Goal: Information Seeking & Learning: Find specific page/section

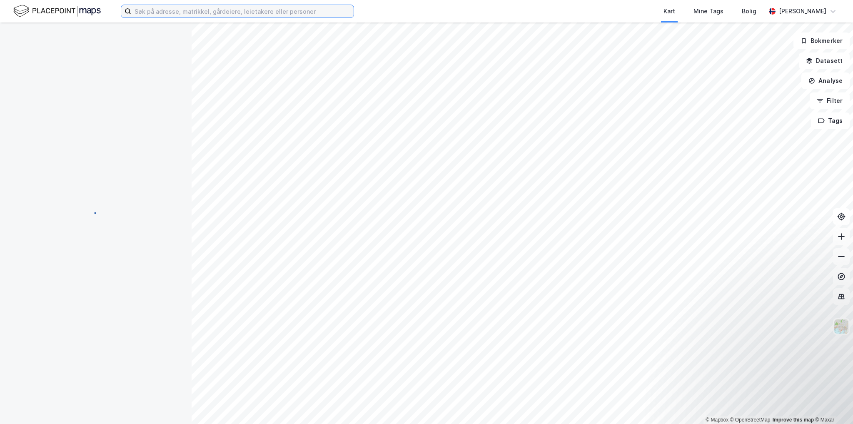
click at [232, 10] on input at bounding box center [242, 11] width 222 height 12
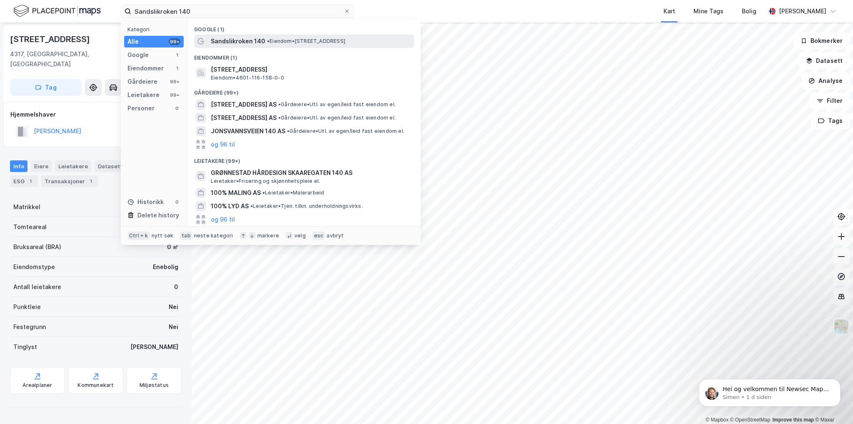
click at [251, 41] on span "Sandslikroken 140" at bounding box center [238, 41] width 55 height 10
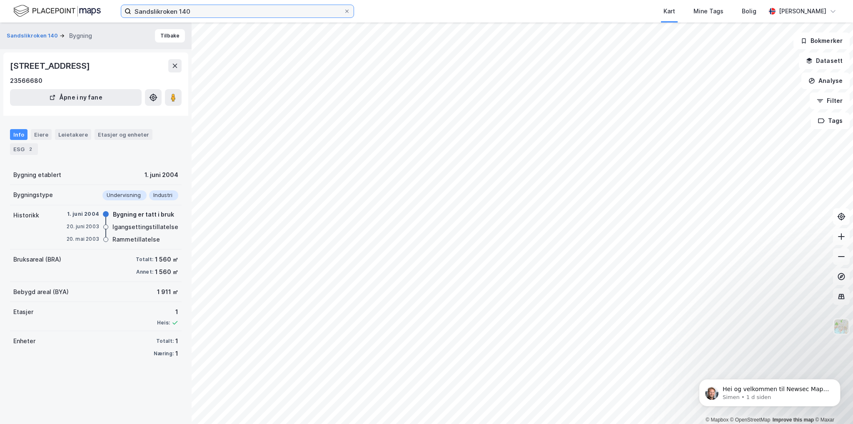
click at [316, 15] on input "Sandslikroken 140" at bounding box center [237, 11] width 212 height 12
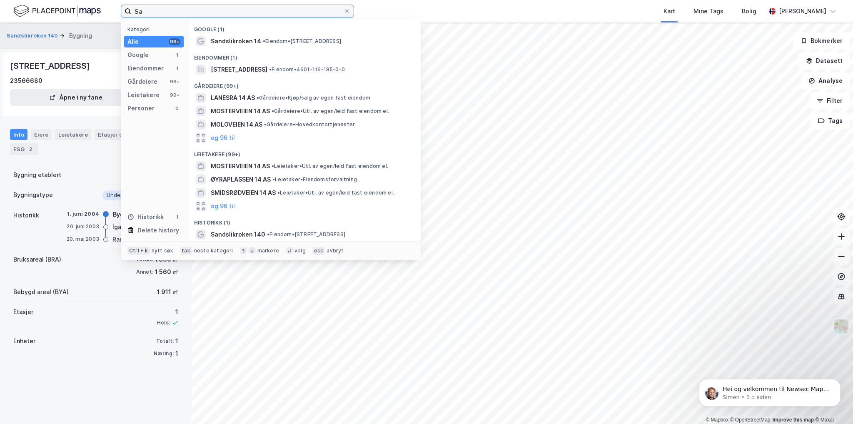
type input "S"
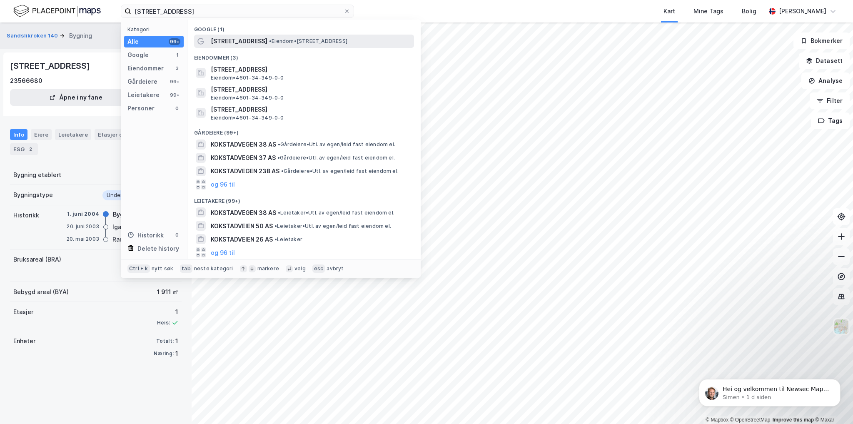
click at [291, 42] on span "• Eiendom • [STREET_ADDRESS]" at bounding box center [308, 41] width 78 height 7
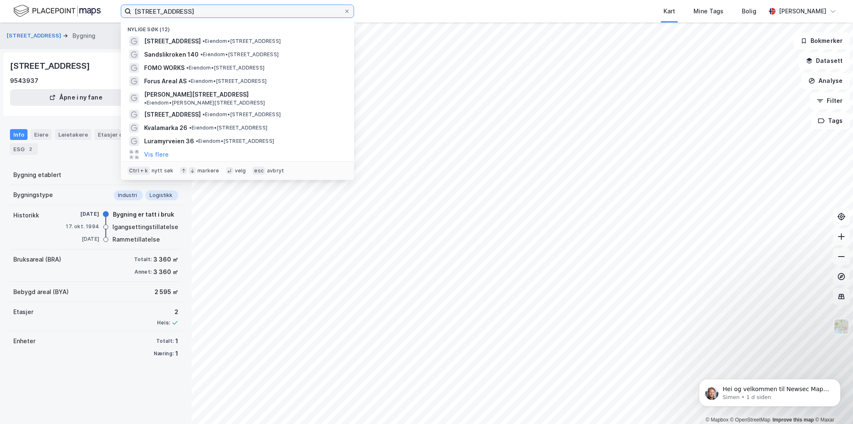
drag, startPoint x: 220, startPoint y: 12, endPoint x: 126, endPoint y: 10, distance: 94.5
click at [126, 10] on label "[STREET_ADDRESS]" at bounding box center [237, 11] width 233 height 13
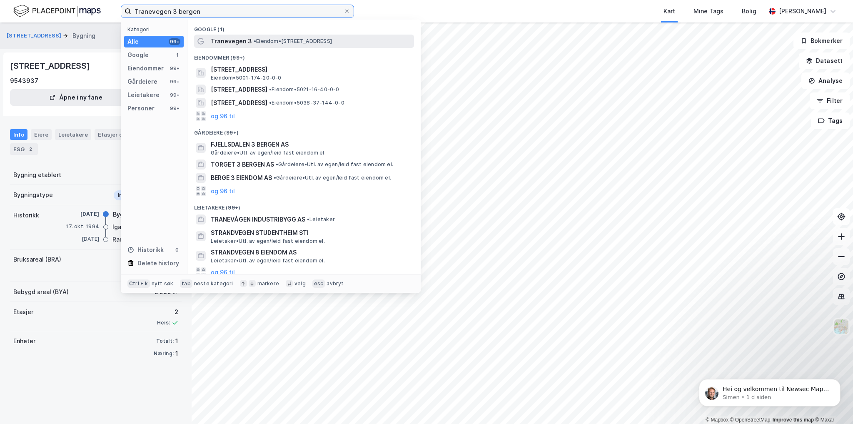
type input "Tranevegen 3 bergen"
click at [280, 42] on span "• Eiendom • [STREET_ADDRESS]" at bounding box center [293, 41] width 78 height 7
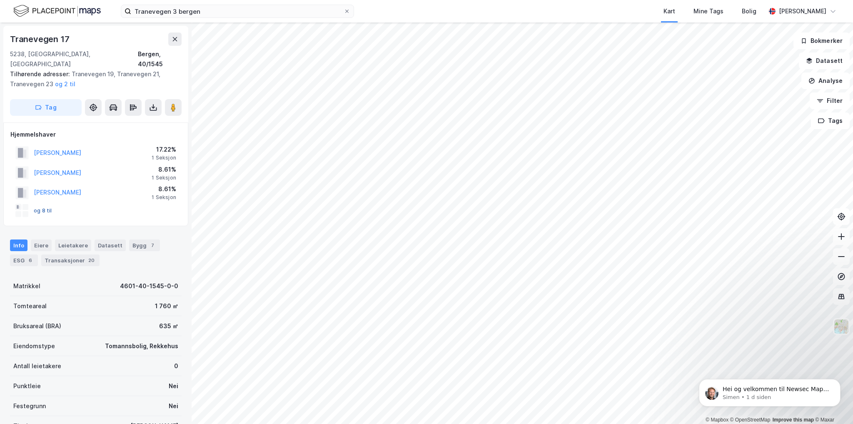
click at [0, 0] on button "og 8 til" at bounding box center [0, 0] width 0 height 0
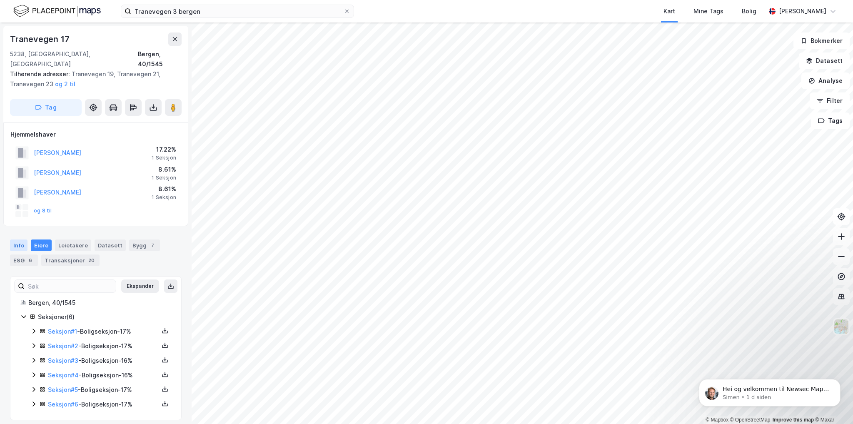
click at [17, 239] on div "Info" at bounding box center [18, 245] width 17 height 12
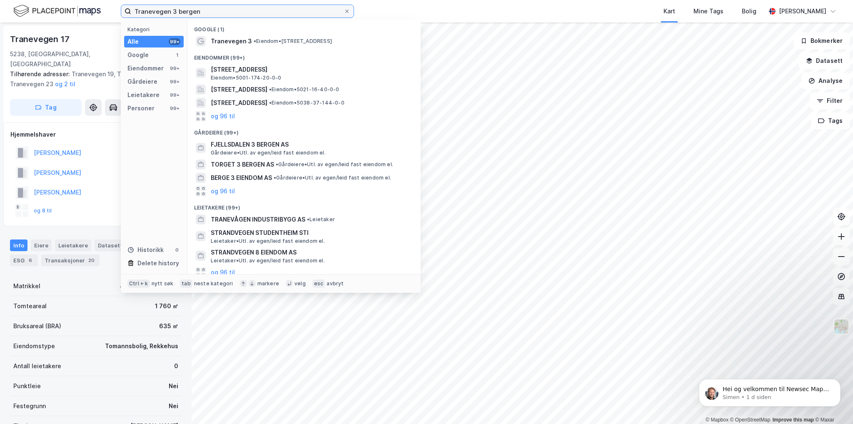
drag, startPoint x: 210, startPoint y: 14, endPoint x: 136, endPoint y: 17, distance: 73.8
click at [136, 17] on label "Tranevegen 3 bergen" at bounding box center [237, 11] width 233 height 13
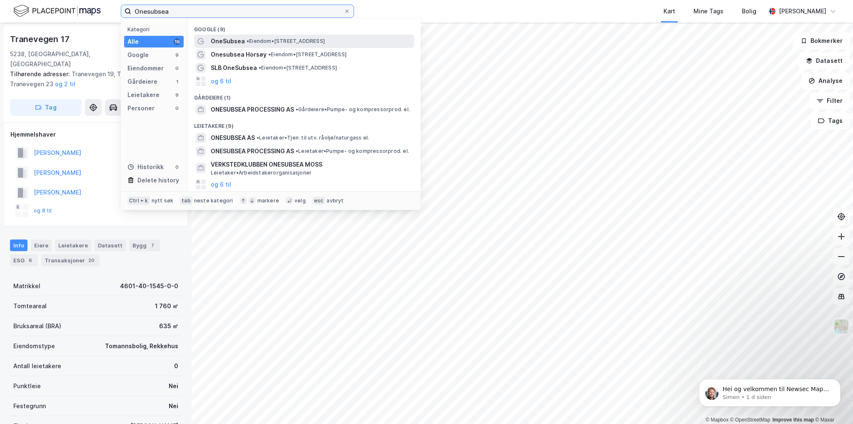
type input "Onesubsea"
click at [225, 42] on span "OneSubsea" at bounding box center [228, 41] width 34 height 10
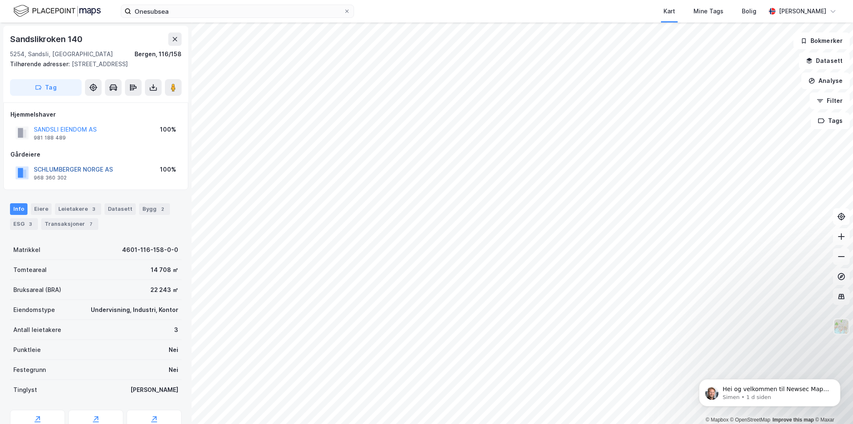
click at [0, 0] on button "SCHLUMBERGER NORGE AS" at bounding box center [0, 0] width 0 height 0
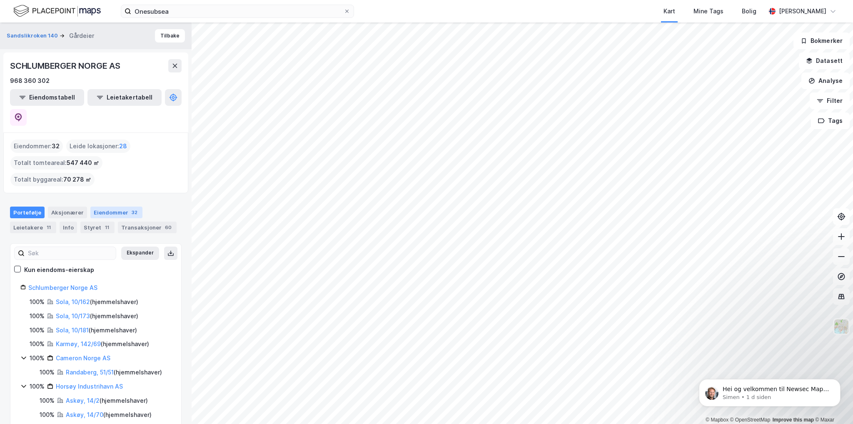
click at [114, 207] on div "Eiendommer 32" at bounding box center [116, 213] width 52 height 12
